Goal: Task Accomplishment & Management: Manage account settings

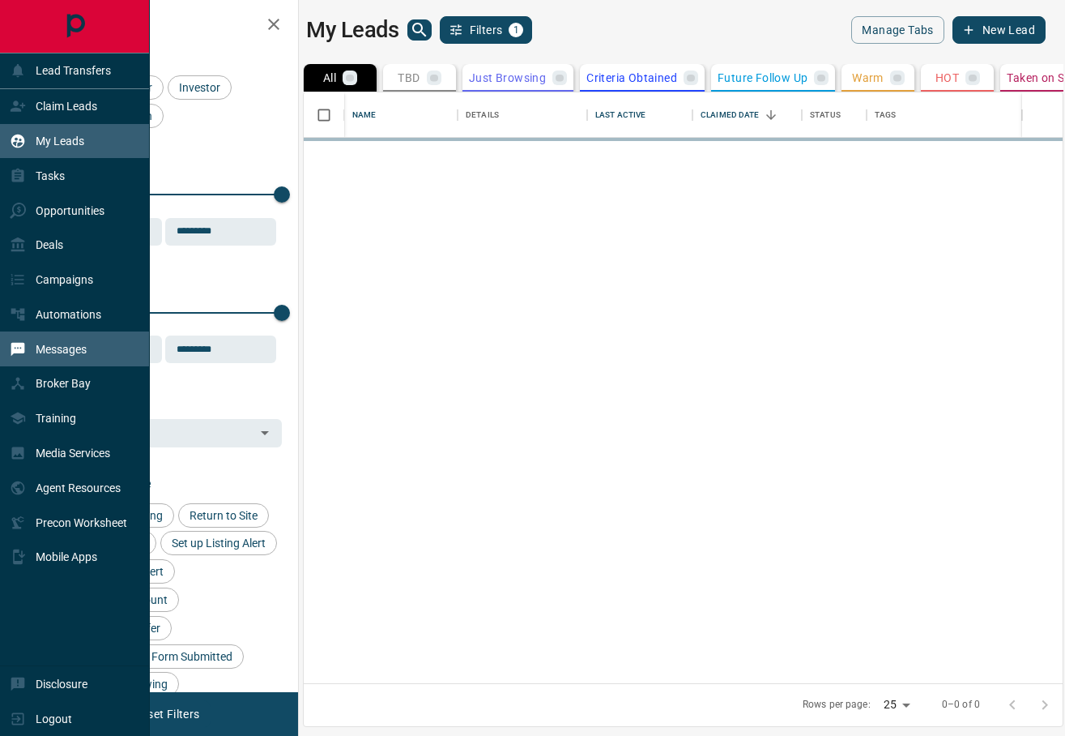
scroll to position [591, 759]
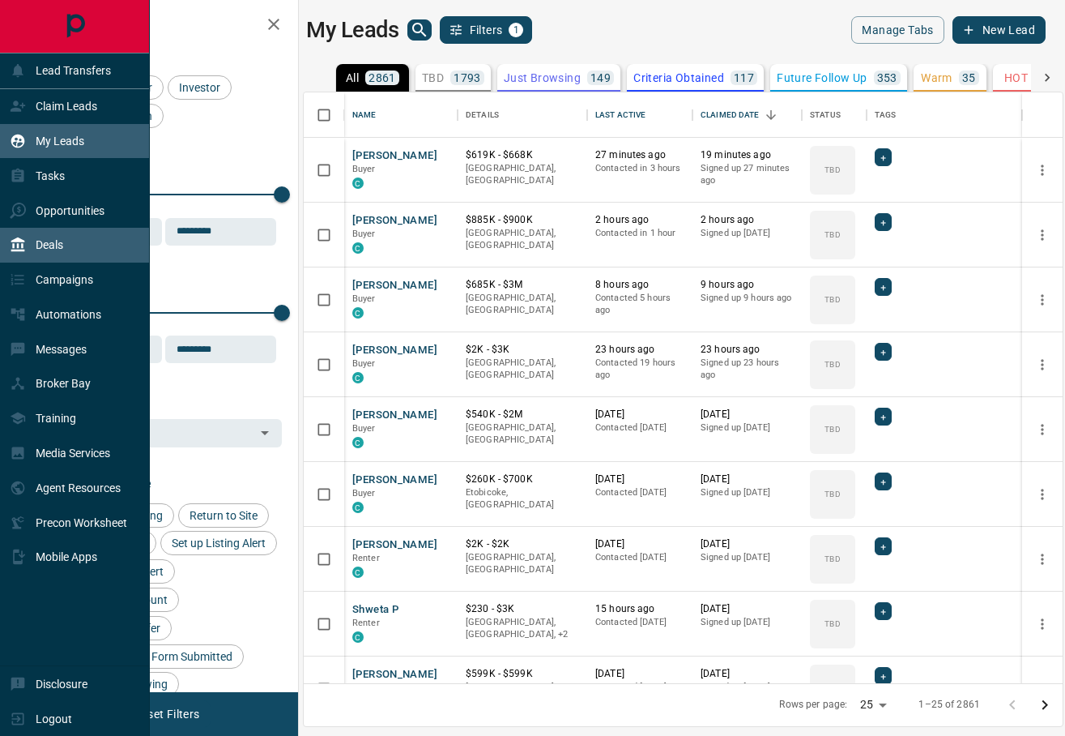
click at [30, 246] on div "Deals" at bounding box center [36, 245] width 53 height 27
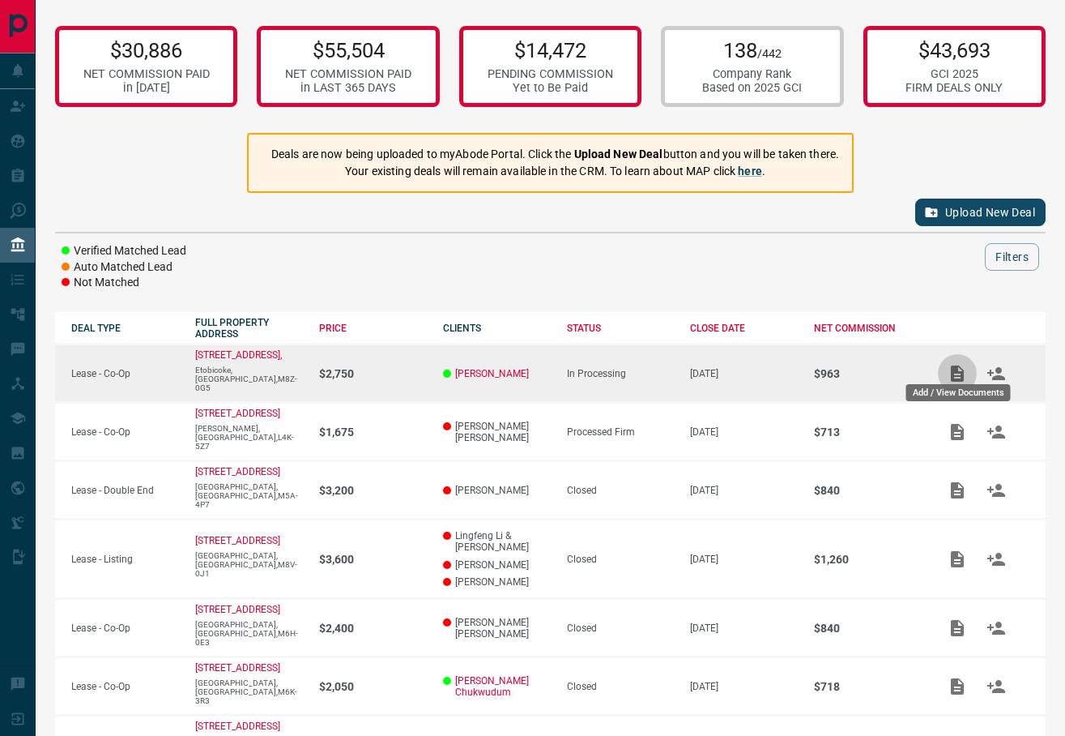
click at [955, 371] on icon "Add / View Documents" at bounding box center [957, 373] width 19 height 19
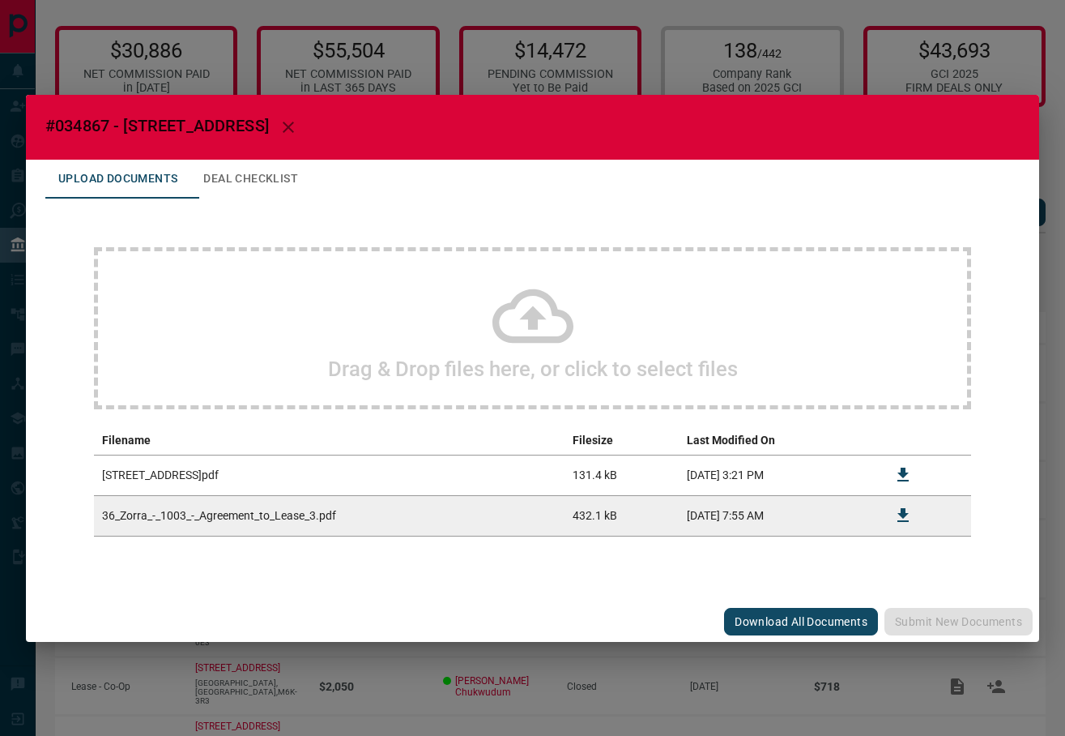
click at [525, 317] on icon at bounding box center [533, 315] width 81 height 54
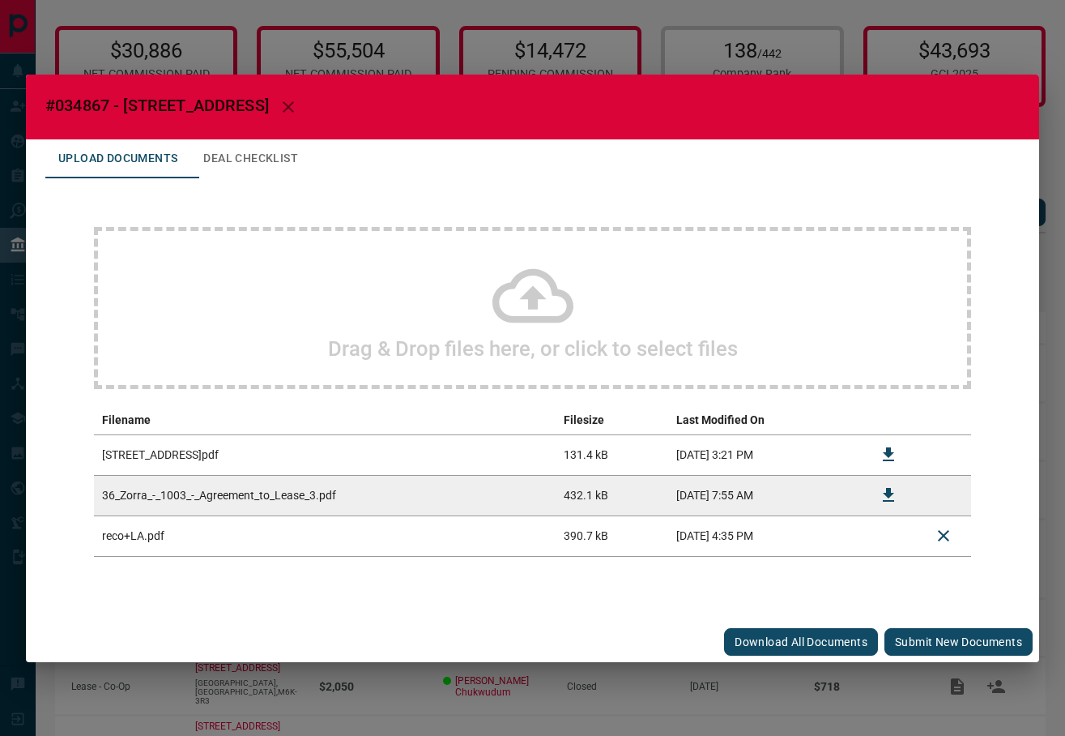
click at [972, 635] on button "Submit new documents" at bounding box center [959, 642] width 148 height 28
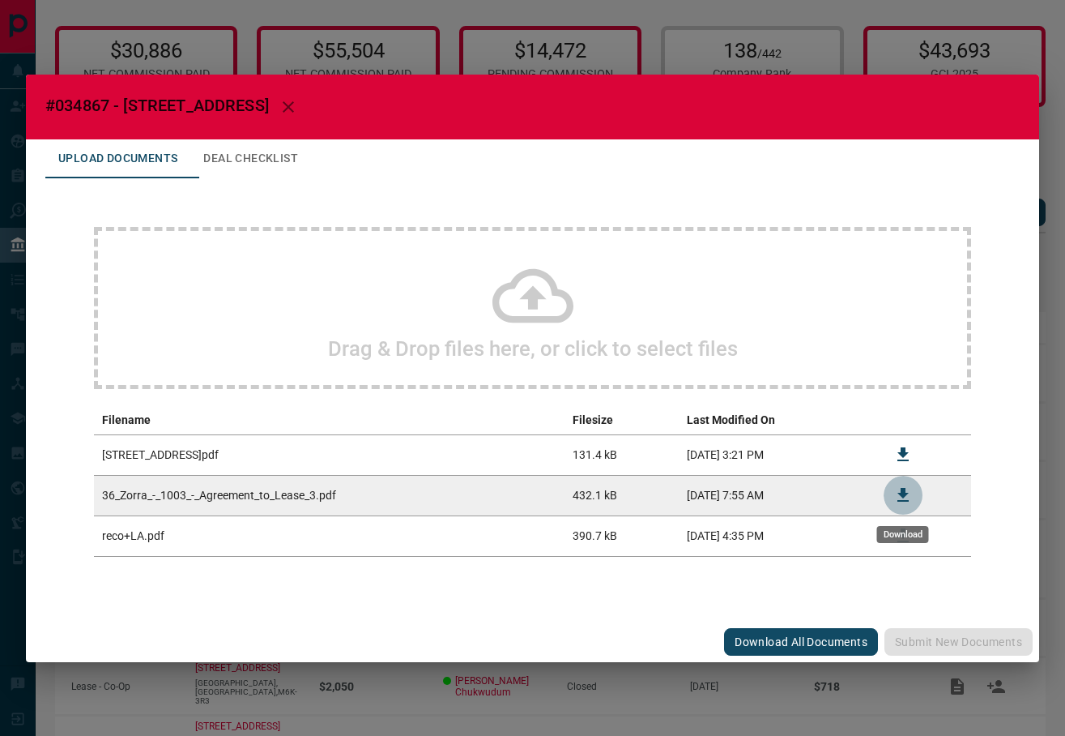
click at [902, 495] on icon "Download" at bounding box center [903, 495] width 11 height 14
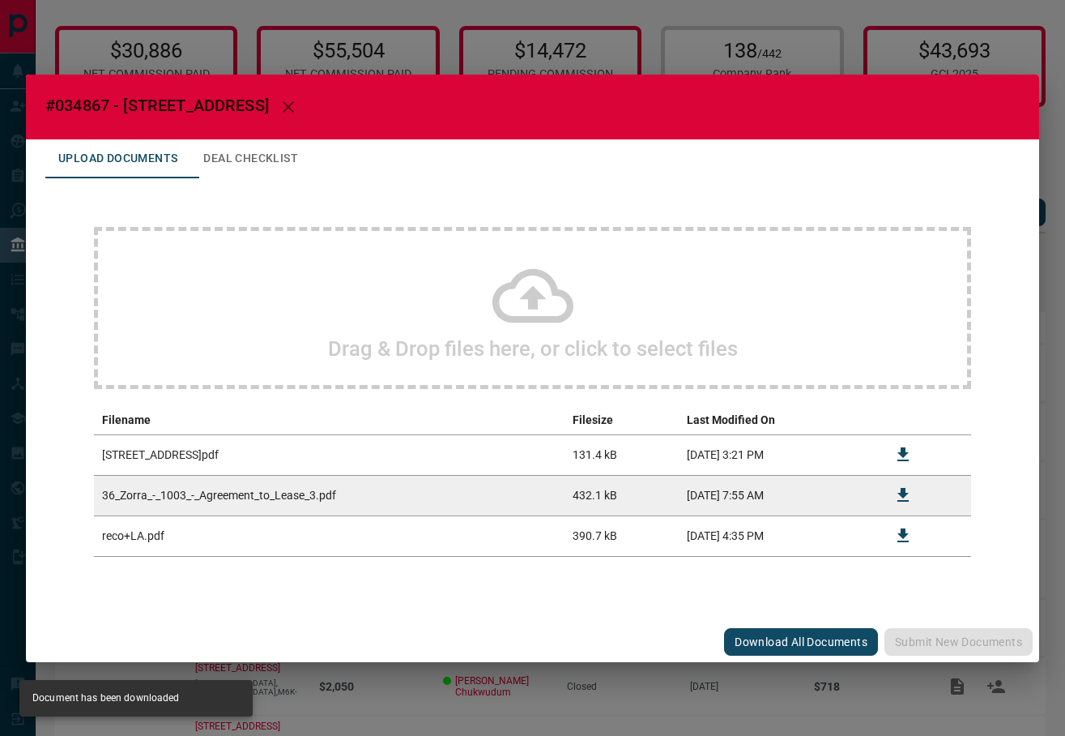
click at [510, 279] on icon at bounding box center [533, 295] width 81 height 81
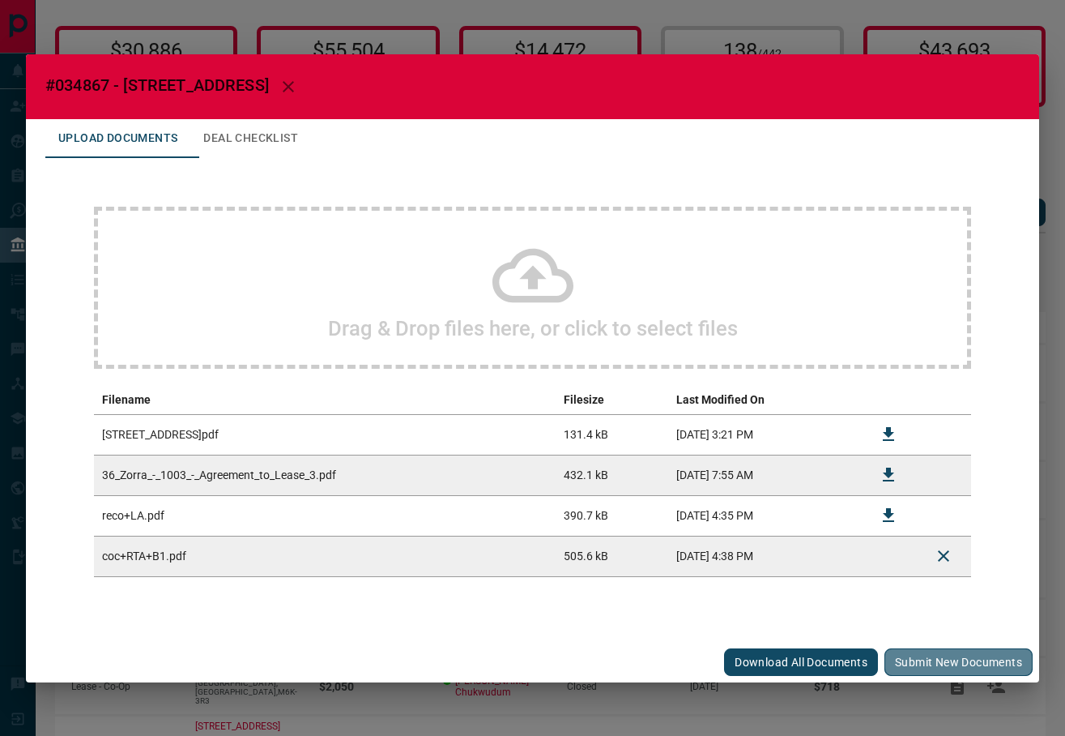
click at [957, 653] on button "Submit new documents" at bounding box center [959, 662] width 148 height 28
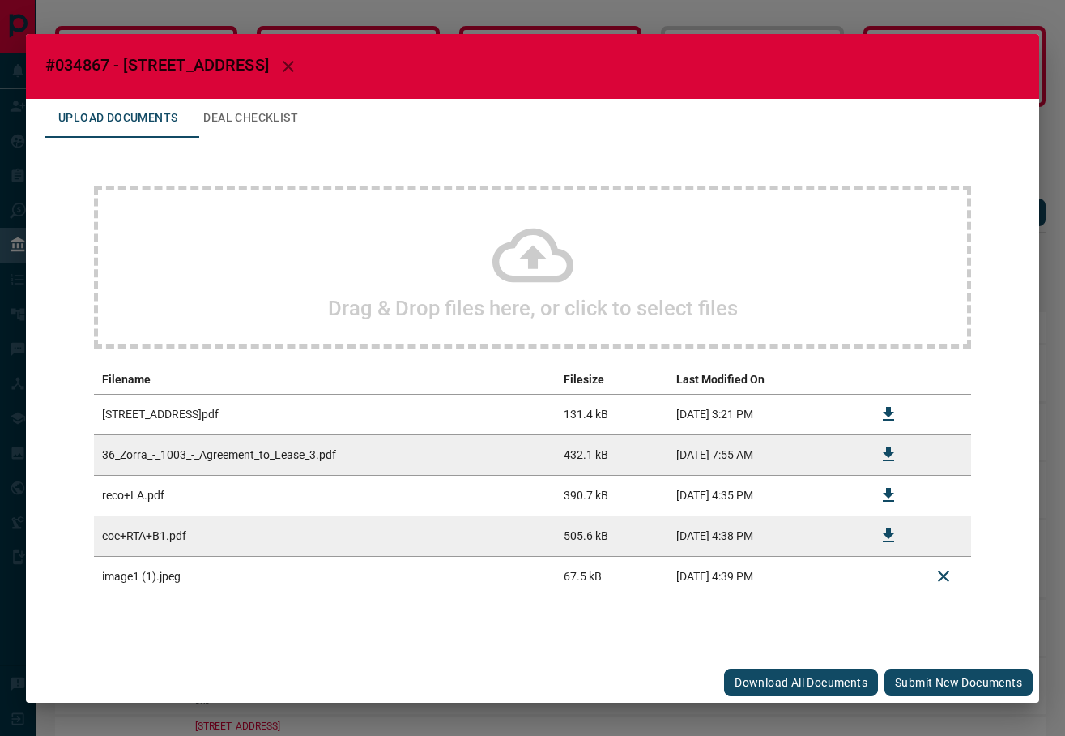
click at [975, 681] on button "Submit new documents" at bounding box center [959, 682] width 148 height 28
